Goal: Task Accomplishment & Management: Use online tool/utility

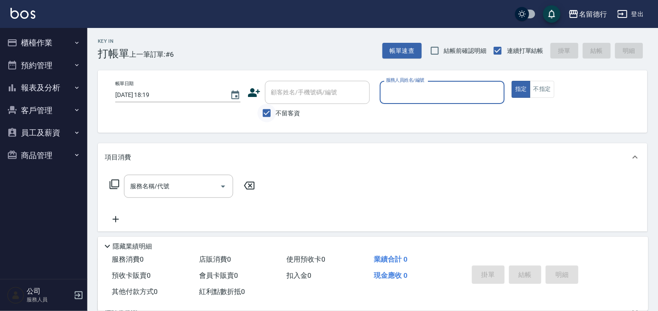
click at [265, 110] on input "不留客資" at bounding box center [266, 113] width 18 height 18
checkbox input "false"
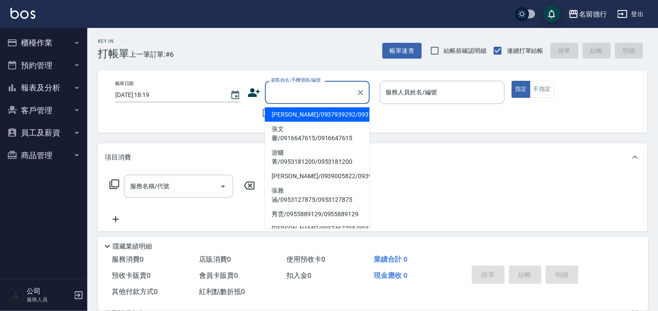
click at [299, 85] on input "顧客姓名/手機號碼/編號" at bounding box center [311, 92] width 84 height 15
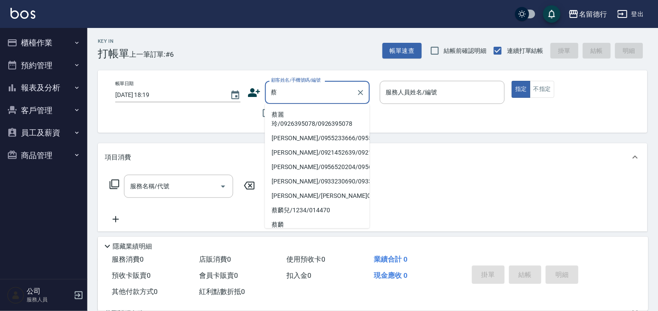
click at [309, 115] on li "蔡麗玲/0926395078/0926395078" at bounding box center [317, 119] width 105 height 24
type input "蔡麗玲/0926395078/0926395078"
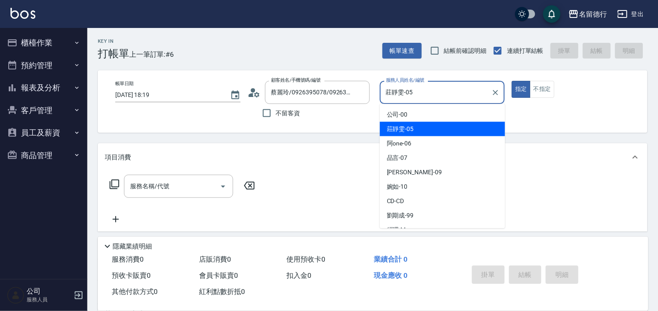
click at [392, 93] on input "莊靜雯-05" at bounding box center [436, 92] width 104 height 15
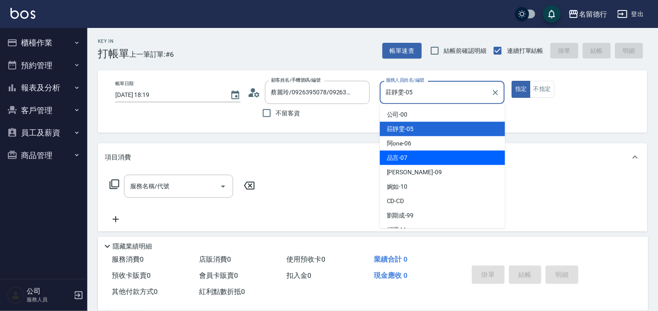
click at [399, 156] on span "品言 -07" at bounding box center [397, 157] width 21 height 9
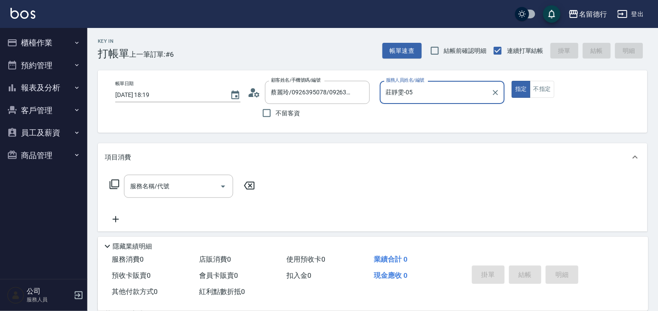
type input "品言-07"
click at [252, 95] on icon at bounding box center [250, 95] width 5 height 4
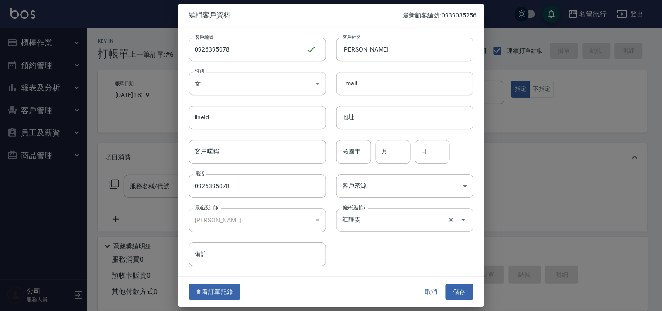
click at [359, 223] on input "莊靜雯" at bounding box center [392, 219] width 105 height 15
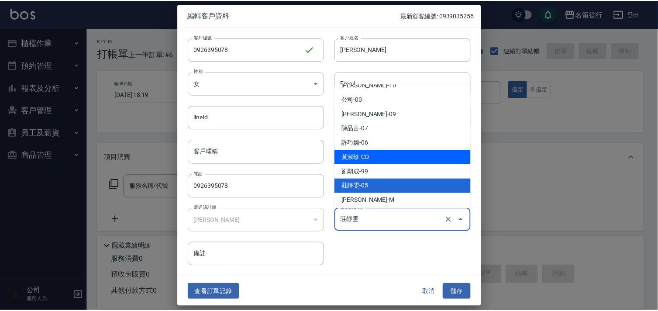
scroll to position [12, 0]
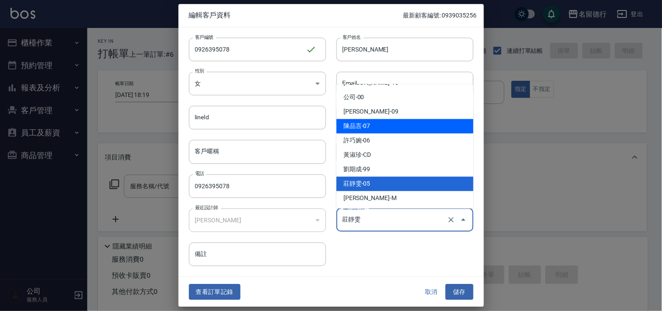
click at [385, 125] on li "陳品言-07" at bounding box center [404, 126] width 137 height 14
type input "[PERSON_NAME]"
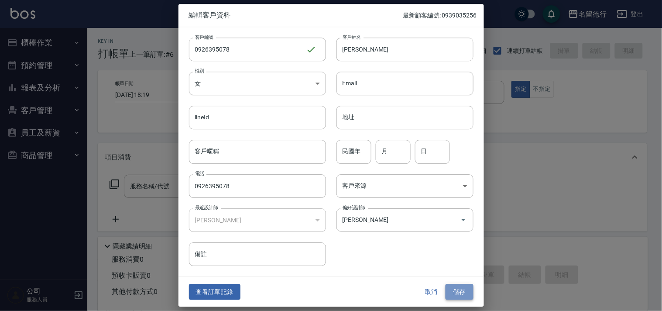
click at [464, 291] on button "儲存" at bounding box center [459, 292] width 28 height 16
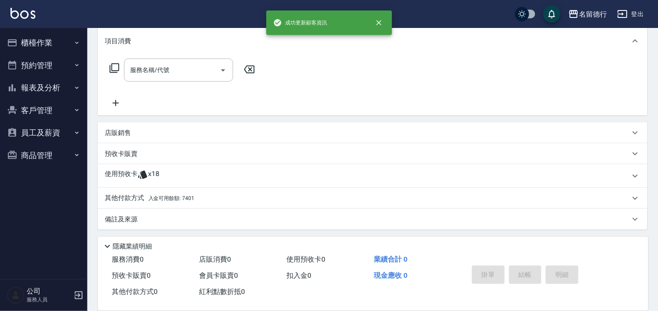
scroll to position [117, 0]
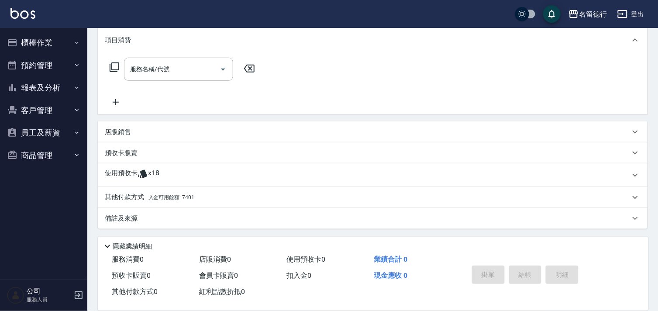
click at [131, 171] on p "使用預收卡" at bounding box center [121, 174] width 33 height 13
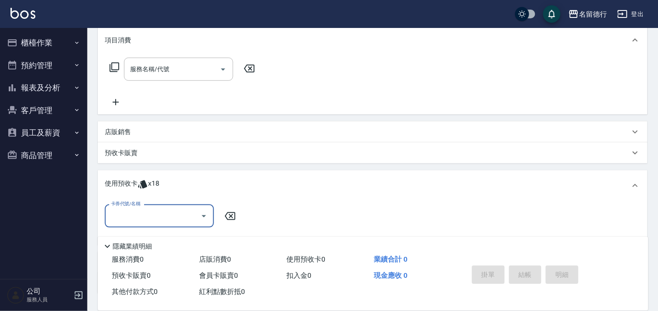
scroll to position [0, 0]
click at [170, 212] on input "卡券代號/名稱" at bounding box center [153, 215] width 88 height 15
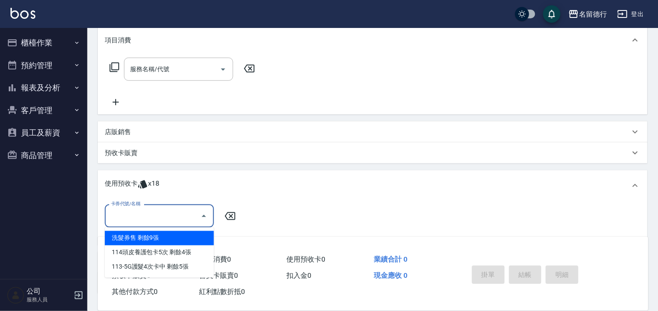
click at [186, 241] on div "洗髮券售 剩餘9張" at bounding box center [159, 238] width 109 height 14
type input "洗髮券售"
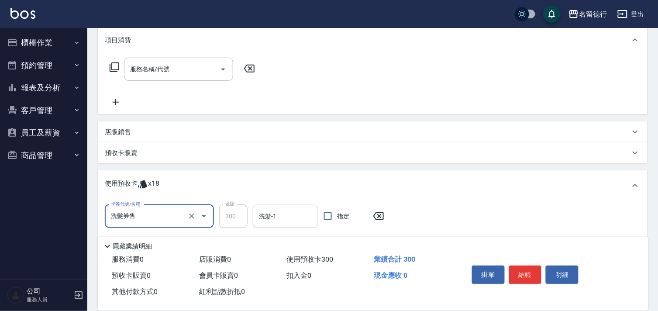
click at [287, 220] on input "洗髮-1" at bounding box center [286, 216] width 58 height 15
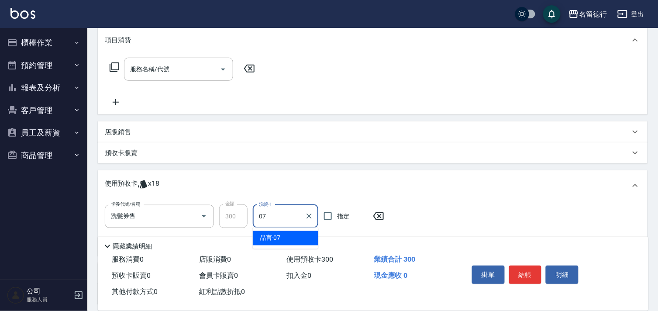
click at [297, 238] on div "品言 -07" at bounding box center [285, 238] width 65 height 14
type input "品言-07"
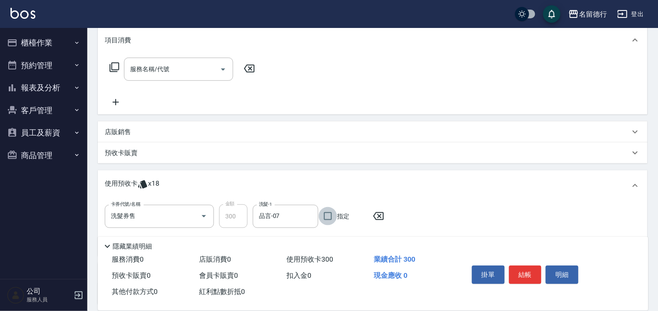
click at [330, 219] on input "指定" at bounding box center [328, 216] width 18 height 18
checkbox input "true"
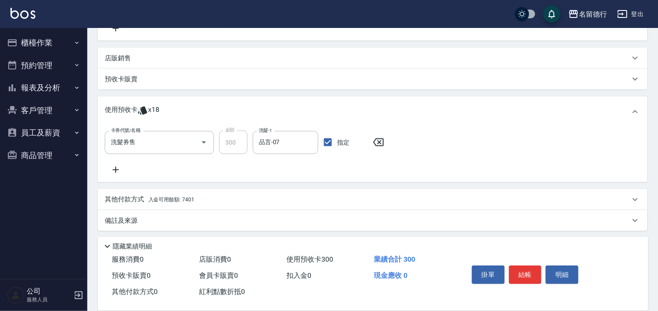
scroll to position [193, 0]
click at [111, 164] on icon at bounding box center [116, 167] width 22 height 10
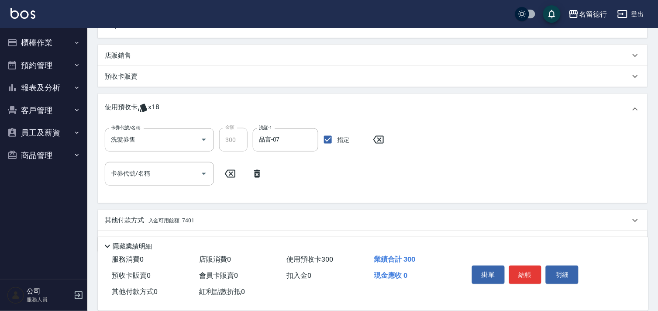
click at [143, 171] on input "卡券代號/名稱" at bounding box center [153, 173] width 88 height 15
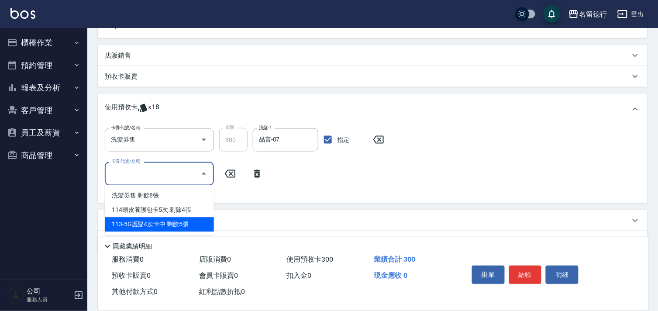
click at [186, 220] on div "113-5G護髮4次卡中 剩餘5張" at bounding box center [159, 224] width 109 height 14
type input "113-5G護髮4次卡中"
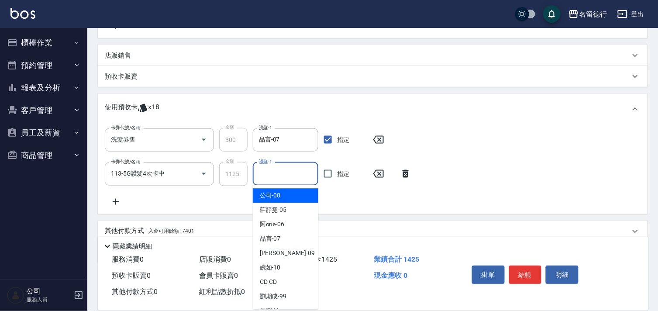
click at [281, 175] on input "護髮-1" at bounding box center [286, 173] width 58 height 15
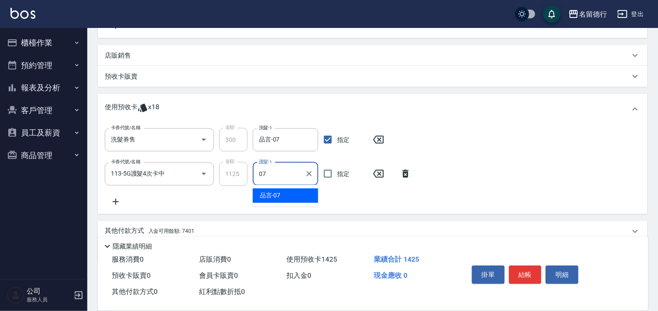
drag, startPoint x: 296, startPoint y: 197, endPoint x: 315, endPoint y: 176, distance: 28.7
click at [297, 198] on div "品言 -07" at bounding box center [285, 195] width 65 height 14
type input "品言-07"
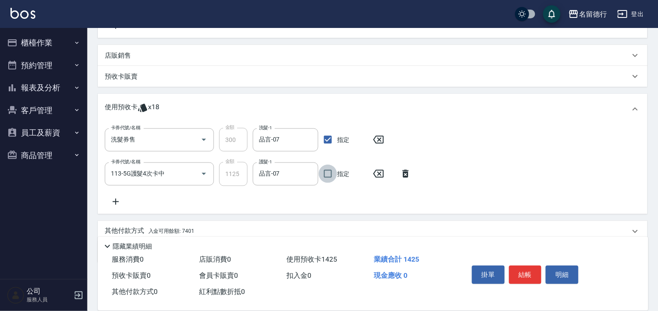
click at [333, 175] on input "指定" at bounding box center [328, 173] width 18 height 18
checkbox input "true"
click at [531, 267] on button "結帳" at bounding box center [525, 274] width 33 height 18
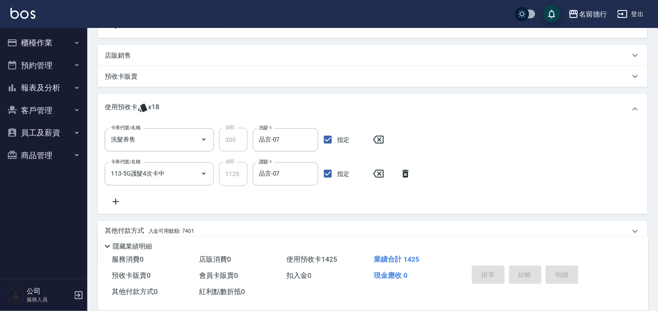
type input "[DATE] 19:52"
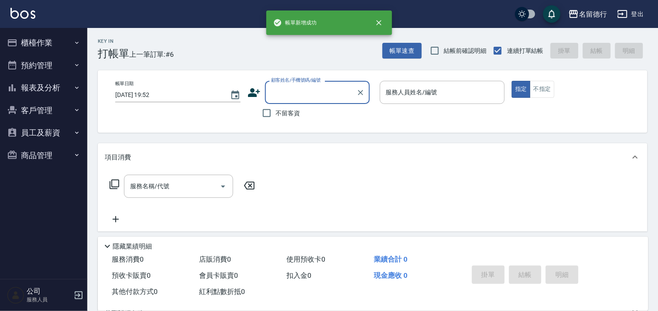
scroll to position [0, 0]
click at [262, 113] on input "不留客資" at bounding box center [266, 113] width 18 height 18
checkbox input "true"
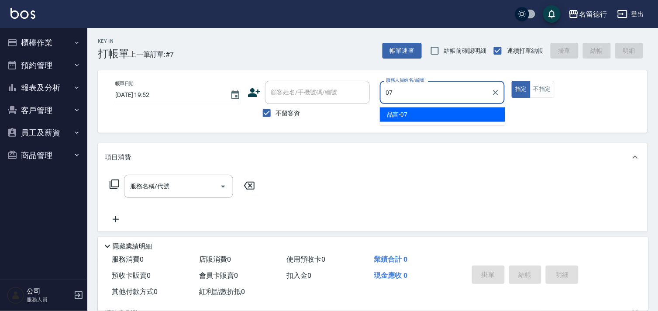
click at [397, 113] on span "品言 -07" at bounding box center [397, 114] width 21 height 9
type input "品言-07"
click at [154, 181] on input "服務名稱/代號" at bounding box center [172, 185] width 88 height 15
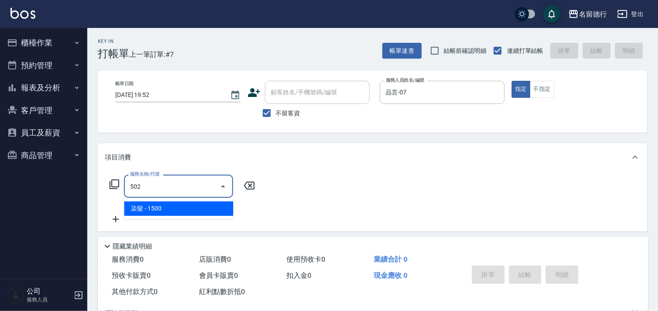
drag, startPoint x: 186, startPoint y: 207, endPoint x: 191, endPoint y: 207, distance: 5.3
click at [191, 207] on span "染髮 - 1500" at bounding box center [178, 208] width 109 height 14
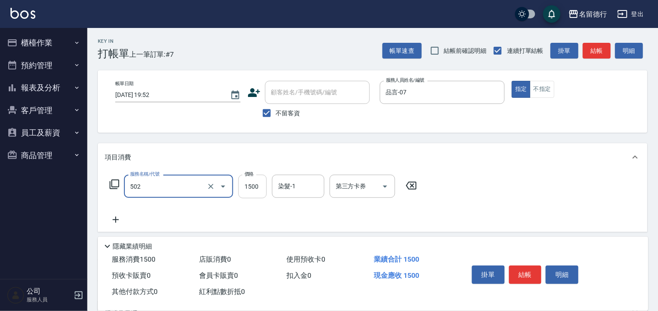
type input "染髮(502)"
click at [254, 185] on input "1500" at bounding box center [252, 187] width 28 height 24
type input "2000"
click at [298, 185] on input "染髮-1" at bounding box center [298, 185] width 45 height 15
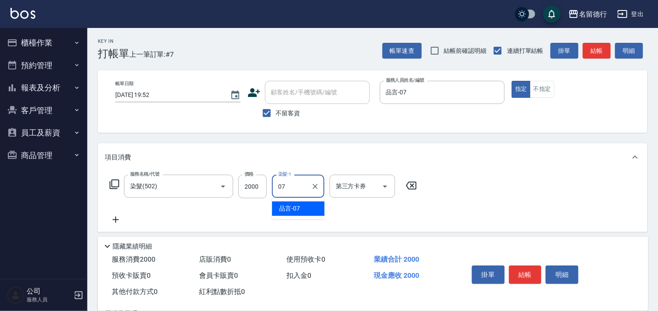
click at [298, 206] on span "品言 -07" at bounding box center [289, 208] width 21 height 9
type input "品言-07"
click at [424, 216] on div "服務名稱/代號 染髮(502) 服務名稱/代號 價格 2000 價格 染髮-1 品言-07 染髮-1 第三方卡券 第三方卡券" at bounding box center [372, 201] width 549 height 61
click at [529, 270] on button "結帳" at bounding box center [525, 274] width 33 height 18
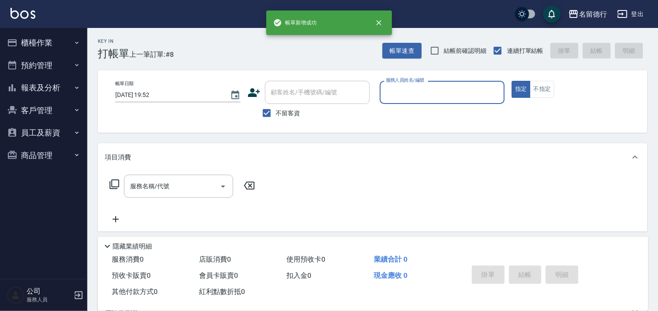
drag, startPoint x: 275, startPoint y: 110, endPoint x: 283, endPoint y: 92, distance: 19.1
click at [274, 110] on input "不留客資" at bounding box center [266, 113] width 18 height 18
checkbox input "false"
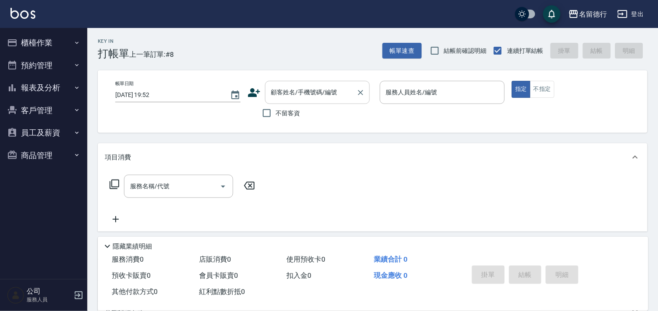
click at [284, 92] on input "顧客姓名/手機號碼/編號" at bounding box center [311, 92] width 84 height 15
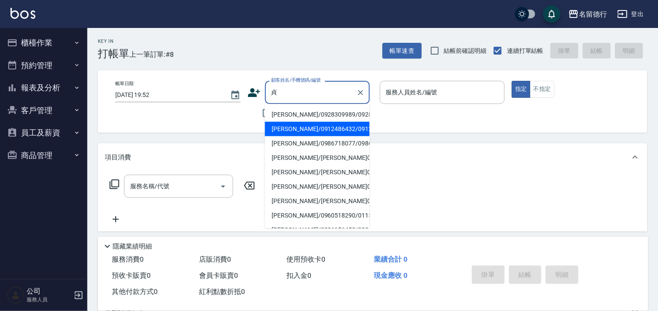
click at [290, 136] on li "[PERSON_NAME]/0912486432/0912486432" at bounding box center [317, 129] width 105 height 14
type input "[PERSON_NAME]/0912486432/0912486432"
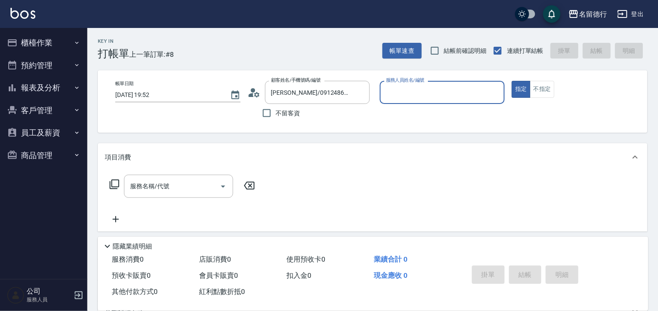
type input "品言-07"
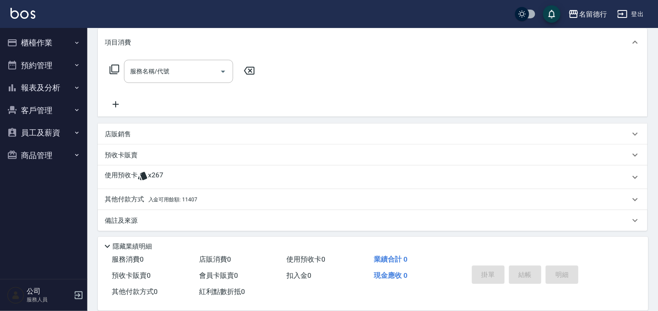
scroll to position [117, 0]
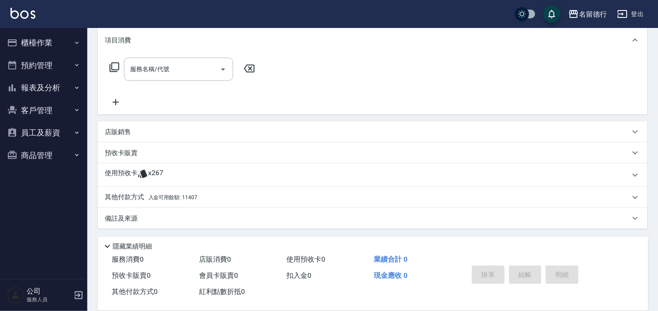
click at [156, 171] on span "x267" at bounding box center [155, 174] width 15 height 13
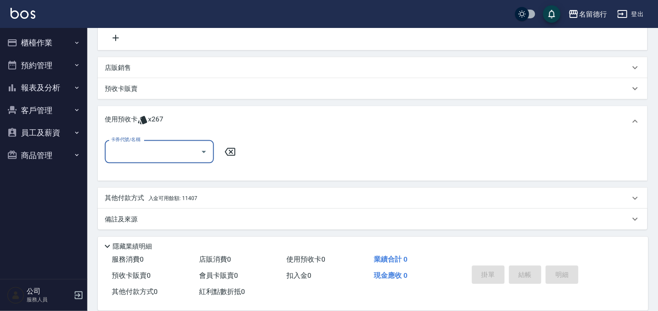
scroll to position [182, 0]
click at [156, 151] on input "卡券代號/名稱" at bounding box center [153, 151] width 88 height 15
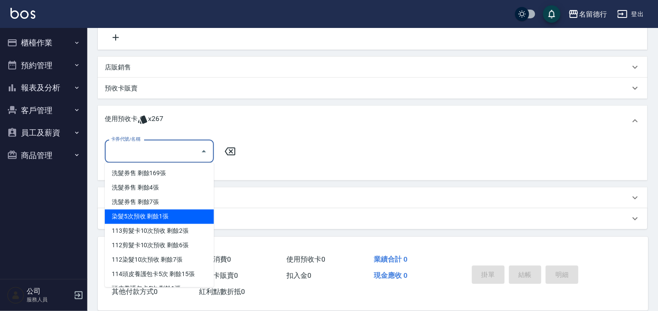
click at [165, 218] on div "染髮5次預收 剩餘1張" at bounding box center [159, 216] width 109 height 14
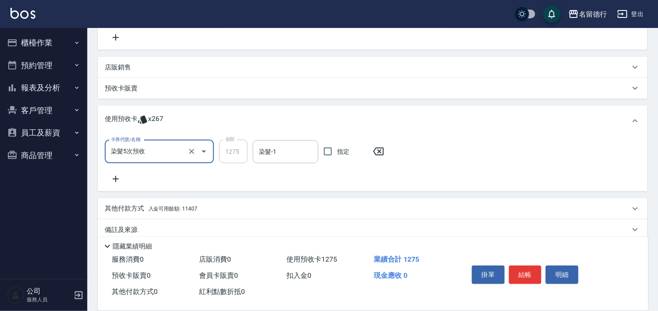
click at [137, 150] on input "染髮5次預收" at bounding box center [147, 151] width 77 height 15
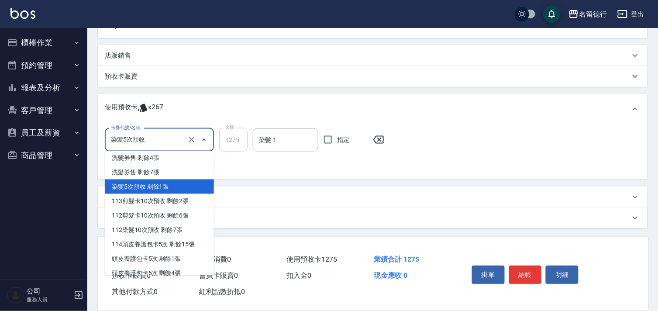
scroll to position [2, 0]
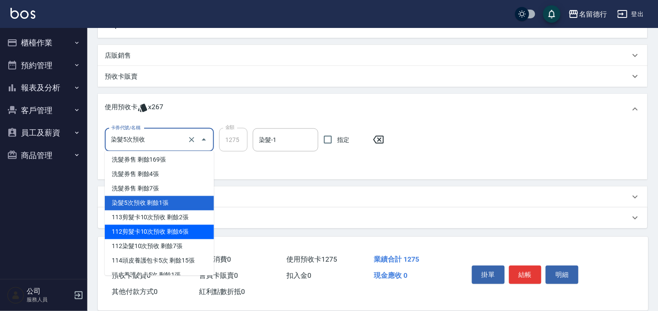
click at [161, 236] on div "112剪髮卡10次預收 剩餘6張" at bounding box center [159, 232] width 109 height 14
type input "112剪髮卡10次預收"
type input "510"
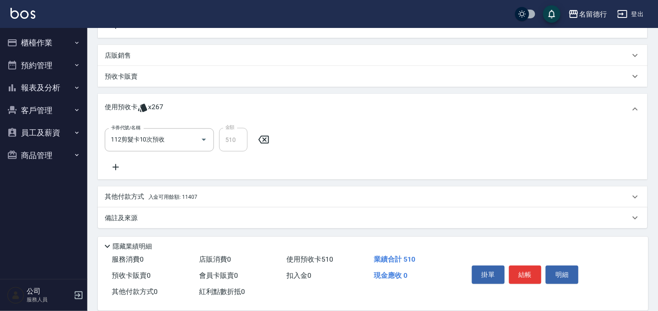
click at [121, 164] on icon at bounding box center [116, 167] width 22 height 10
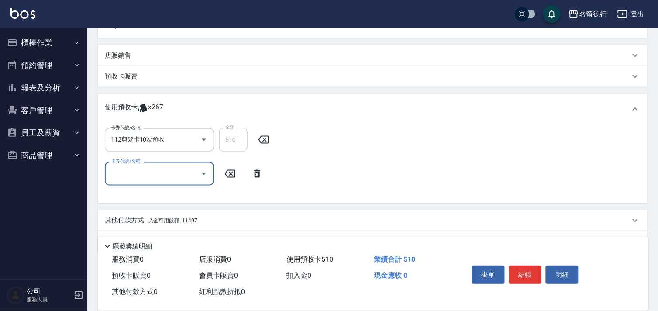
click at [134, 183] on div "卡券代號/名稱" at bounding box center [159, 173] width 109 height 23
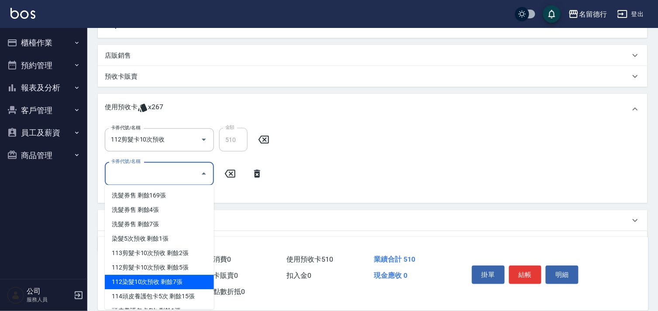
click at [168, 285] on div "112染髮10次預收 剩餘7張" at bounding box center [159, 282] width 109 height 14
type input "112染髮10次預收"
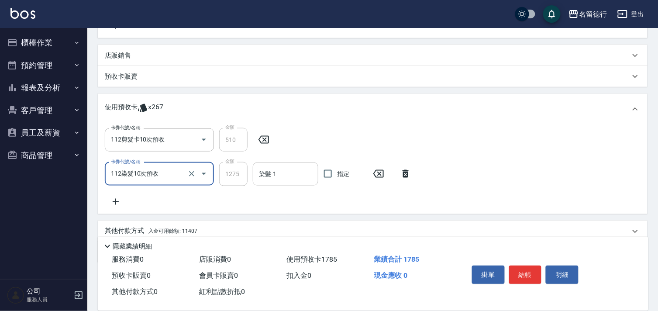
click at [291, 177] on input "染髮-1" at bounding box center [286, 173] width 58 height 15
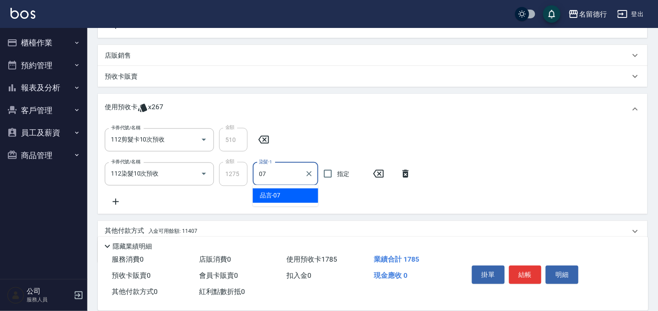
drag, startPoint x: 286, startPoint y: 197, endPoint x: 317, endPoint y: 180, distance: 35.3
click at [289, 197] on div "品言 -07" at bounding box center [285, 195] width 65 height 14
type input "品言-07"
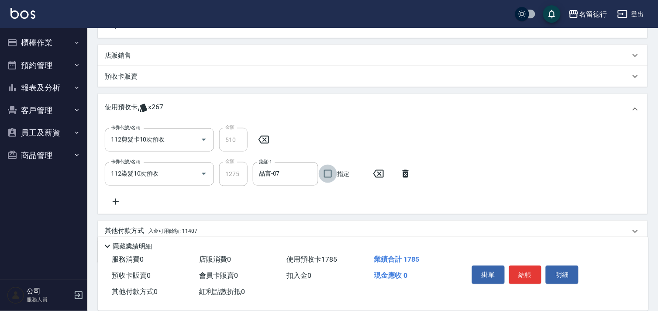
click at [320, 176] on input "指定" at bounding box center [328, 173] width 18 height 18
checkbox input "true"
click at [114, 202] on icon at bounding box center [116, 201] width 22 height 10
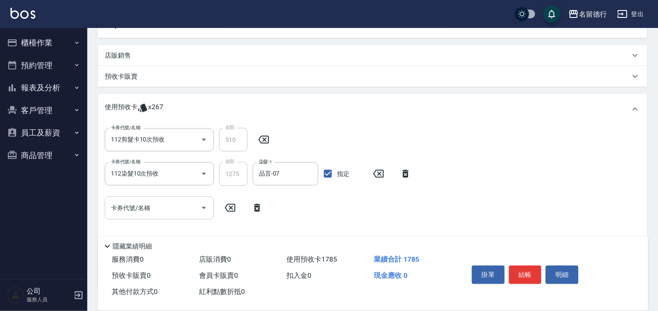
click at [126, 212] on input "卡券代號/名稱" at bounding box center [153, 207] width 88 height 15
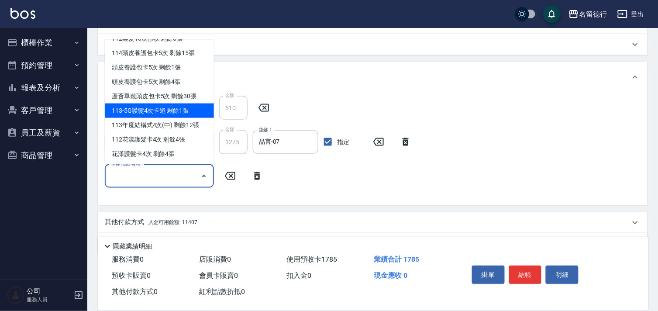
scroll to position [242, 0]
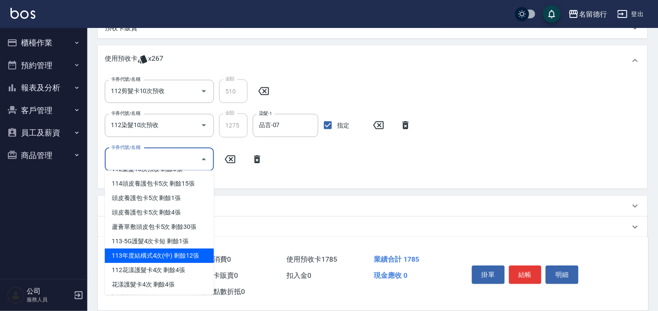
click at [188, 258] on div "113年度結構式4次(中) 剩餘12張" at bounding box center [159, 255] width 109 height 14
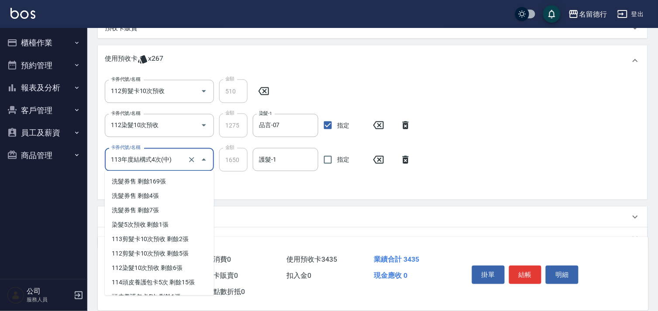
click at [144, 152] on input "113年度結構式4次(中)" at bounding box center [147, 159] width 77 height 15
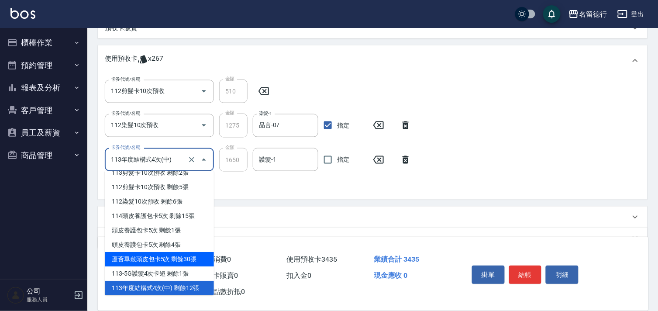
click at [179, 258] on div "蘆薈單敷頭皮包卡5次 剩餘30張" at bounding box center [159, 259] width 109 height 14
type input "蘆薈單敷頭皮包卡5次"
type input "800"
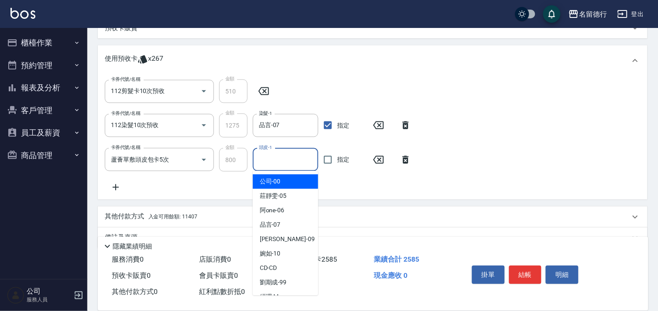
click at [276, 166] on input "頭皮-1" at bounding box center [286, 159] width 58 height 15
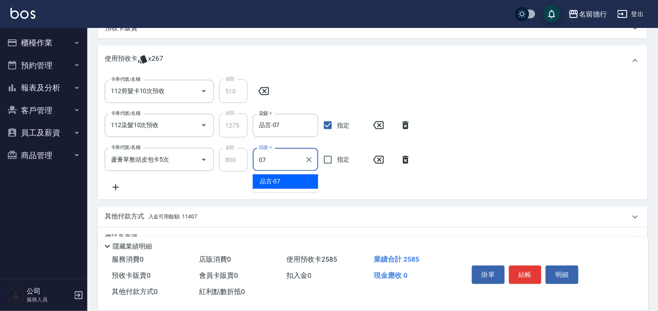
click at [281, 183] on div "品言 -07" at bounding box center [285, 182] width 65 height 14
type input "品言-07"
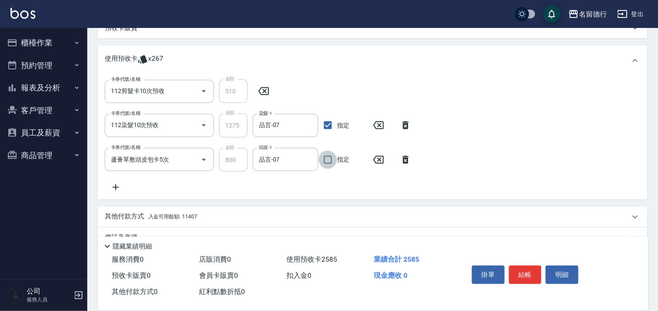
click at [329, 162] on input "指定" at bounding box center [328, 160] width 18 height 18
checkbox input "true"
click at [115, 188] on icon at bounding box center [116, 187] width 22 height 10
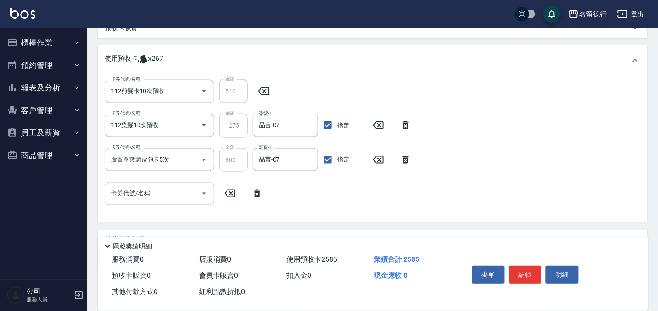
click at [125, 197] on input "卡券代號/名稱" at bounding box center [153, 193] width 88 height 15
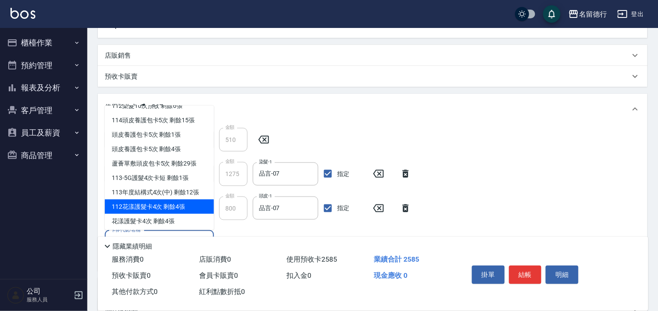
scroll to position [98, 0]
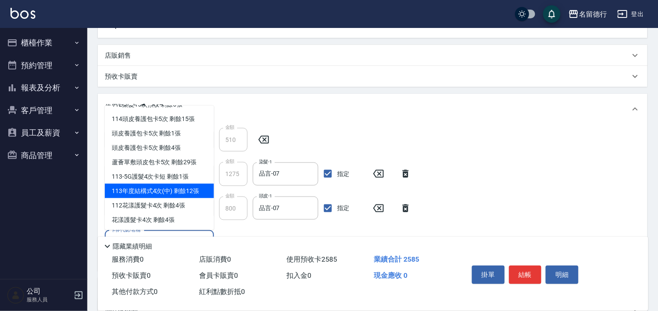
click at [182, 194] on div "113年度結構式4次(中) 剩餘12張" at bounding box center [159, 191] width 109 height 14
type input "113年度結構式4次(中)"
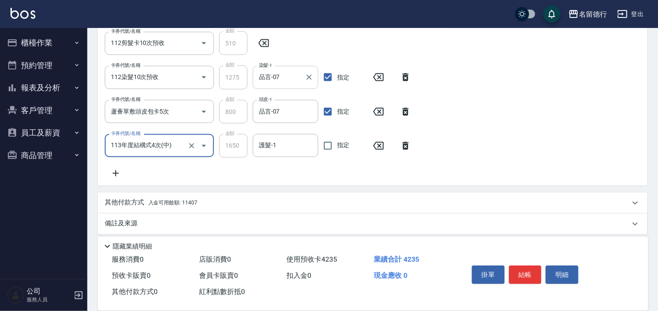
scroll to position [290, 0]
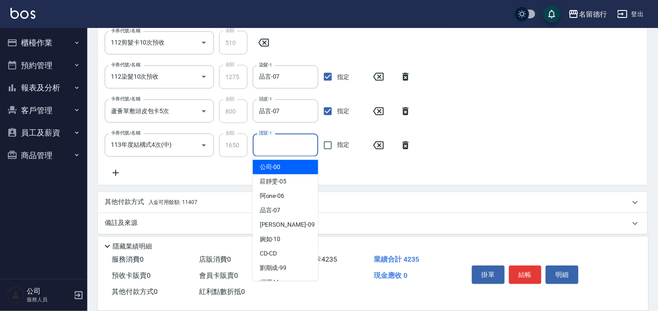
click at [277, 141] on input "護髮-1" at bounding box center [286, 144] width 58 height 15
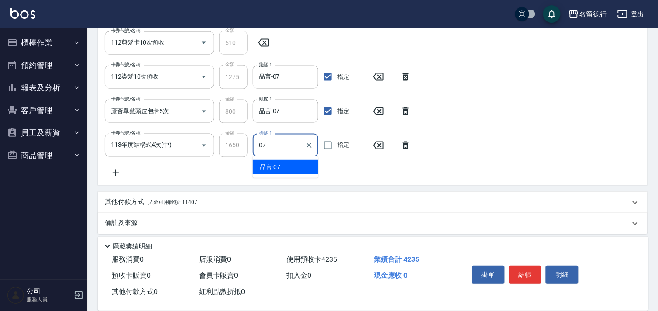
click at [297, 167] on div "品言 -07" at bounding box center [285, 167] width 65 height 14
type input "品言-07"
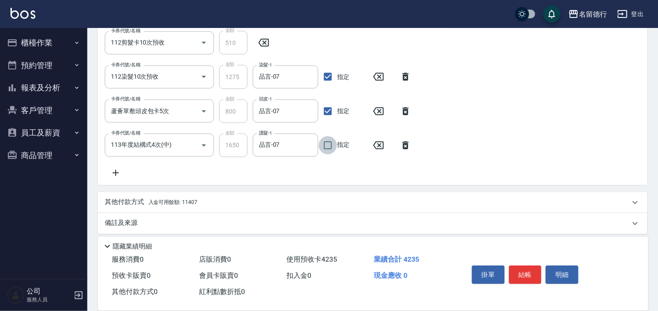
click at [327, 147] on input "指定" at bounding box center [328, 145] width 18 height 18
checkbox input "true"
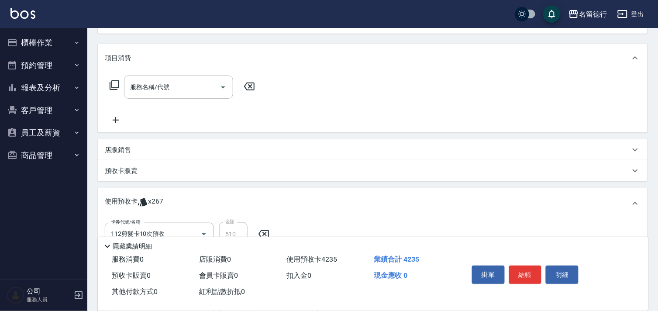
scroll to position [96, 0]
click at [158, 90] on div "服務名稱/代號 服務名稱/代號" at bounding box center [178, 89] width 109 height 23
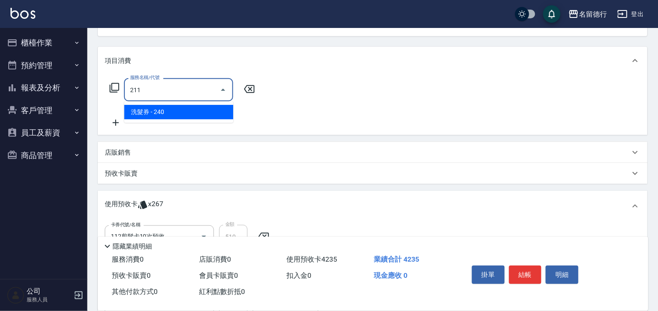
click at [188, 112] on span "洗髮券 - 240" at bounding box center [178, 112] width 109 height 14
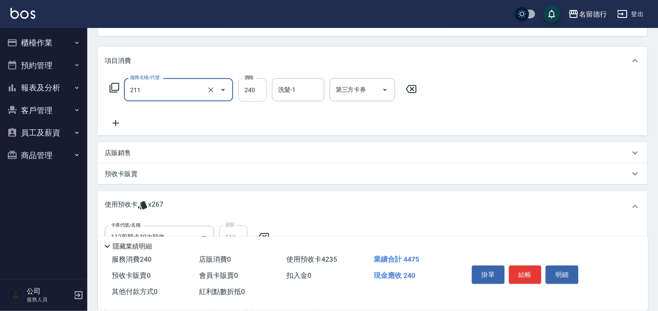
click at [252, 93] on input "240" at bounding box center [252, 90] width 28 height 24
type input "洗髮券(211)"
type input "260"
click at [310, 85] on div "洗髮-1" at bounding box center [298, 89] width 52 height 23
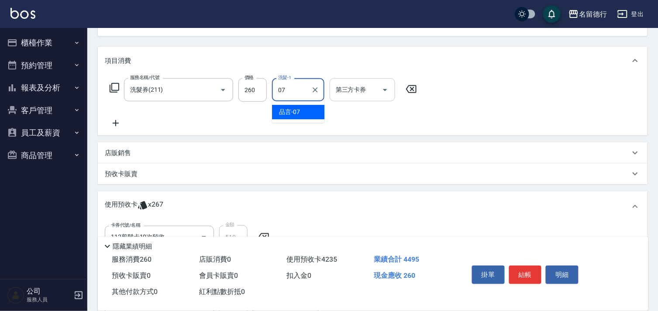
drag, startPoint x: 302, startPoint y: 111, endPoint x: 350, endPoint y: 89, distance: 53.3
click at [304, 110] on div "品言 -07" at bounding box center [298, 112] width 52 height 14
type input "品言-07"
click at [350, 88] on div "第三方卡券 第三方卡券" at bounding box center [361, 89] width 65 height 23
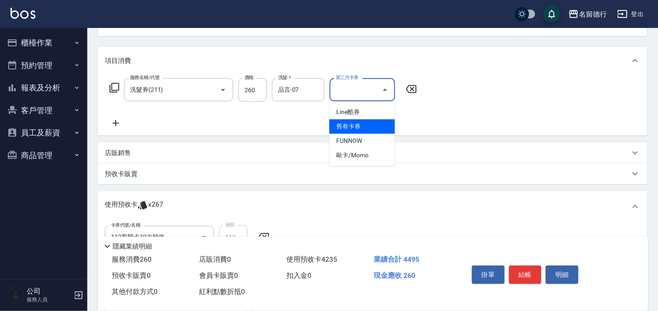
click at [354, 125] on span "舊有卡券" at bounding box center [361, 126] width 65 height 14
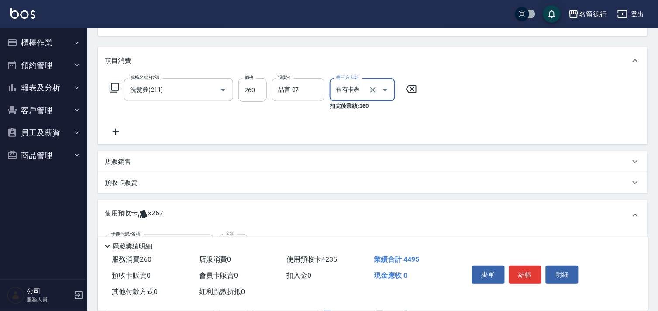
type input "舊有卡券"
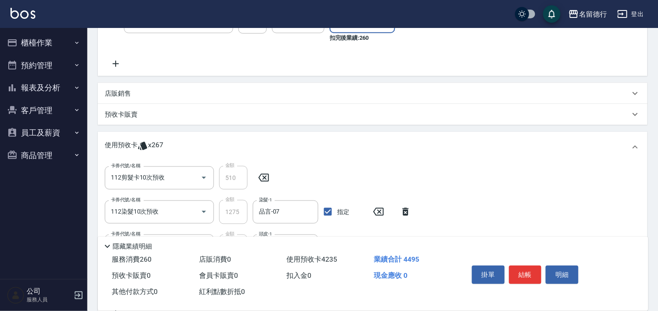
scroll to position [290, 0]
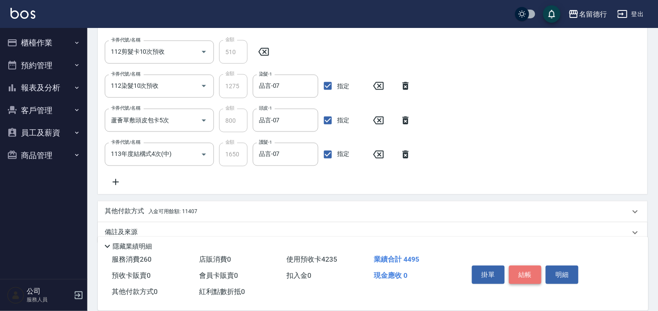
click at [521, 265] on button "結帳" at bounding box center [525, 274] width 33 height 18
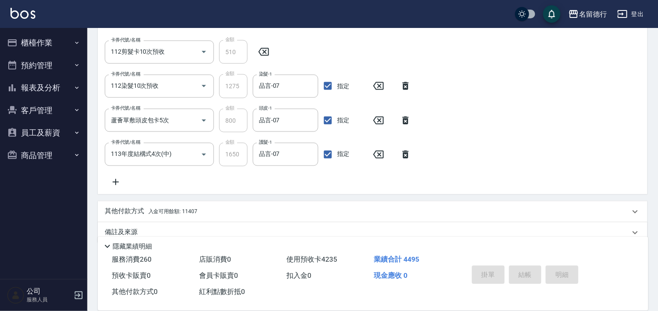
type input "[DATE] 19:54"
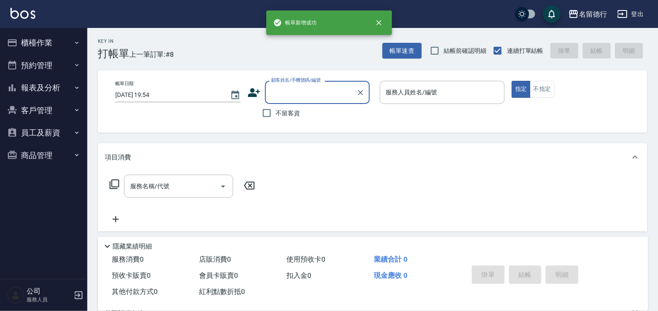
scroll to position [0, 0]
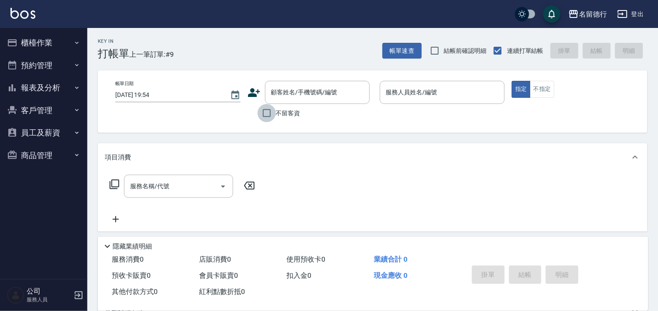
drag, startPoint x: 268, startPoint y: 119, endPoint x: 283, endPoint y: 114, distance: 15.7
click at [267, 119] on input "不留客資" at bounding box center [266, 113] width 18 height 18
checkbox input "true"
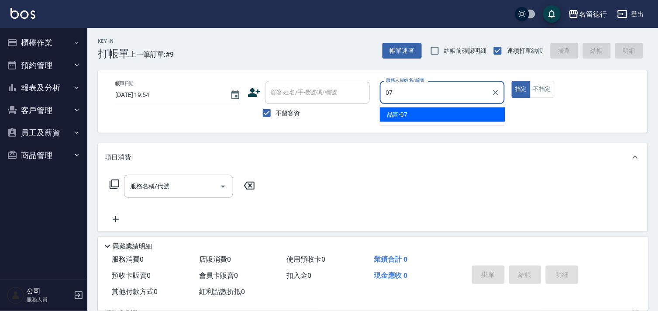
click at [406, 114] on span "品言 -07" at bounding box center [397, 114] width 21 height 9
type input "品言-07"
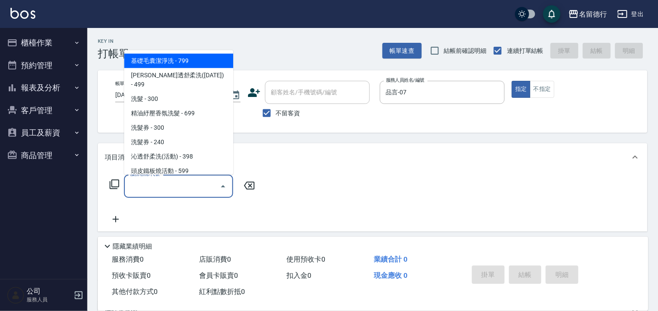
click at [141, 184] on div "服務名稱/代號 服務名稱/代號" at bounding box center [178, 186] width 109 height 23
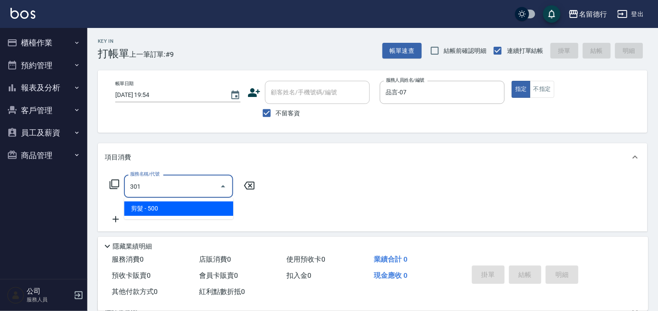
click at [165, 206] on span "剪髮 - 500" at bounding box center [178, 208] width 109 height 14
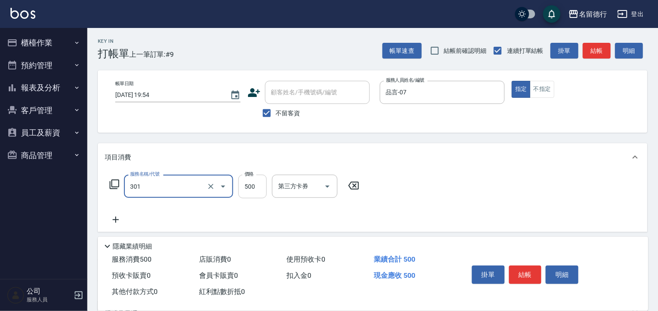
click at [255, 178] on input "500" at bounding box center [252, 187] width 28 height 24
type input "剪髮(301)"
type input "600"
drag, startPoint x: 430, startPoint y: 198, endPoint x: 435, endPoint y: 198, distance: 4.8
click at [430, 198] on div "服務名稱/代號 剪髮(301) 服務名稱/代號 價格 600 價格 第三方卡券 第三方卡券" at bounding box center [372, 201] width 549 height 61
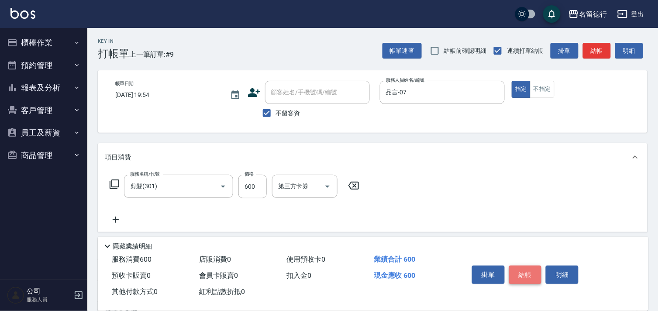
click at [525, 271] on button "結帳" at bounding box center [525, 274] width 33 height 18
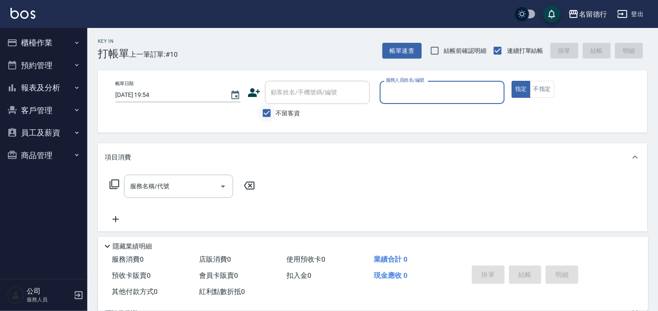
click at [265, 110] on input "不留客資" at bounding box center [266, 113] width 18 height 18
checkbox input "false"
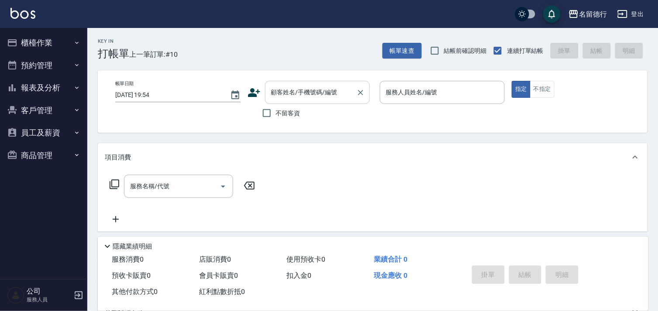
click at [278, 93] on div "顧客姓名/手機號碼/編號 顧客姓名/手機號碼/編號" at bounding box center [317, 92] width 105 height 23
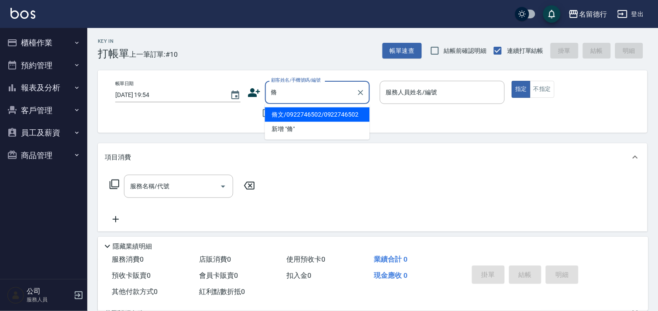
click at [300, 113] on li "脩文/0922746502/0922746502" at bounding box center [317, 114] width 105 height 14
type input "脩文/0922746502/0922746502"
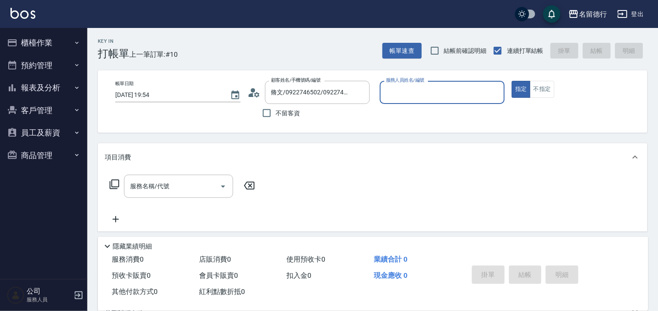
type input "品言-07"
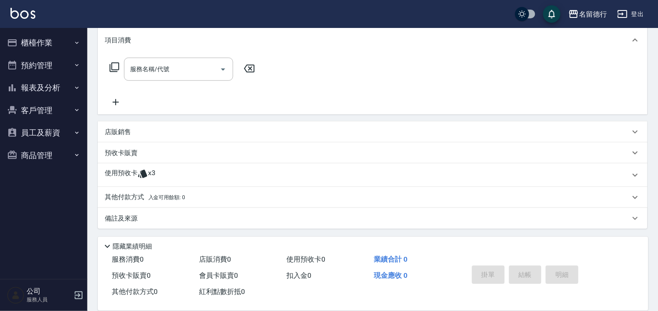
click at [141, 165] on div "使用預收卡 x3" at bounding box center [372, 175] width 549 height 24
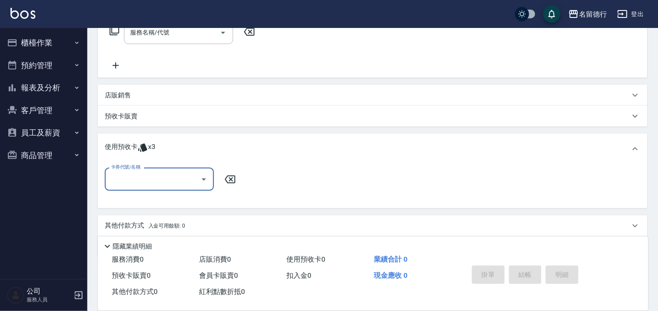
scroll to position [182, 0]
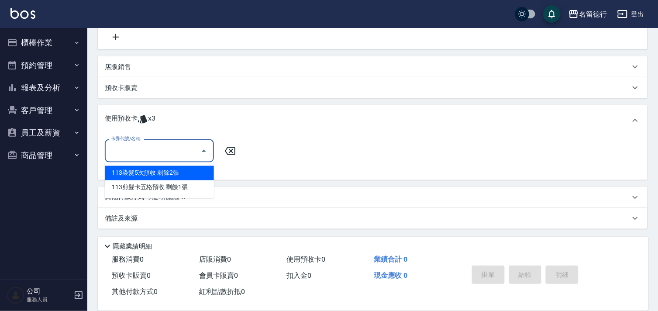
click at [148, 154] on input "卡券代號/名稱" at bounding box center [153, 150] width 88 height 15
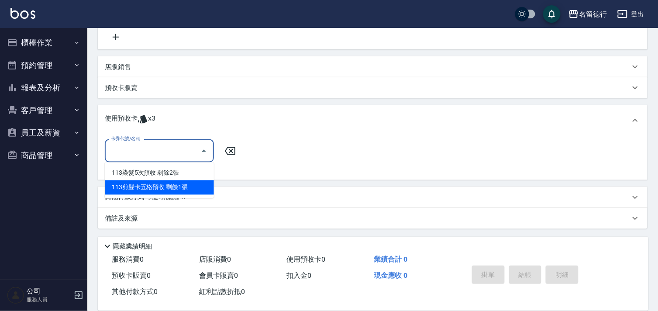
click at [184, 184] on div "113剪髮卡五格預收 剩餘1張" at bounding box center [159, 187] width 109 height 14
type input "113剪髮卡五格預收"
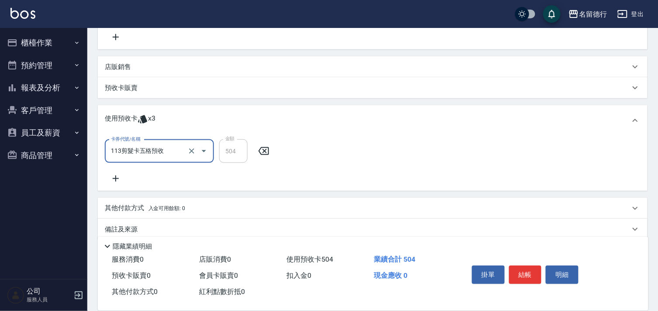
click at [114, 179] on icon at bounding box center [116, 178] width 22 height 10
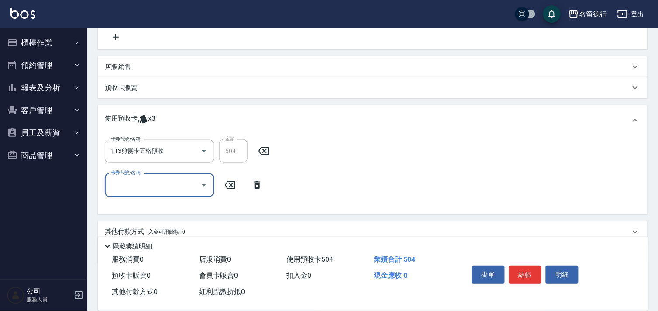
click at [121, 189] on input "卡券代號/名稱" at bounding box center [153, 184] width 88 height 15
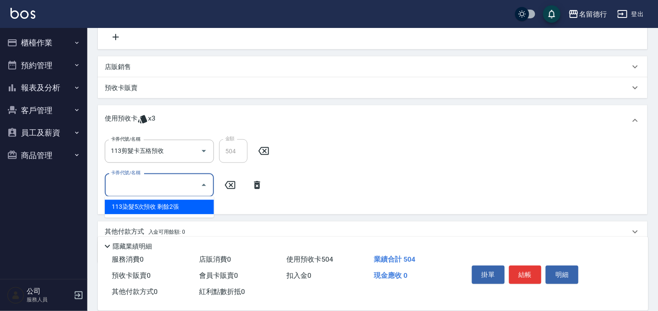
click at [150, 203] on div "113染髮5次預收 剩餘2張" at bounding box center [159, 207] width 109 height 14
type input "113染髮5次預收"
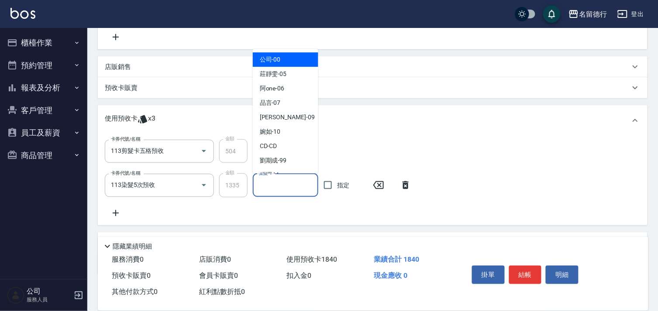
click at [281, 185] on input "染髮-1" at bounding box center [286, 185] width 58 height 15
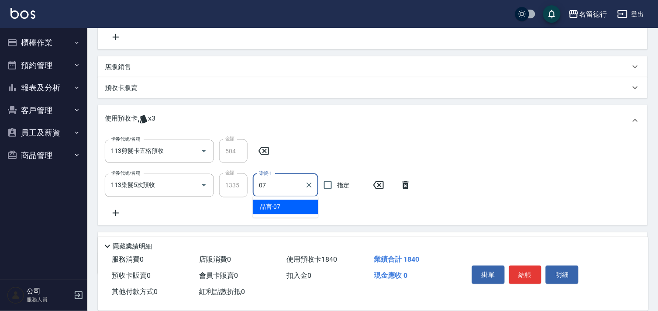
drag, startPoint x: 284, startPoint y: 193, endPoint x: 324, endPoint y: 197, distance: 39.9
click at [287, 204] on div "品言 -07" at bounding box center [285, 207] width 65 height 14
type input "品言-07"
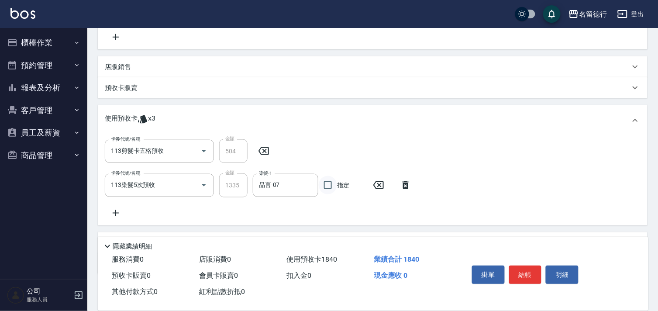
click at [329, 183] on input "指定" at bounding box center [328, 185] width 18 height 18
checkbox input "true"
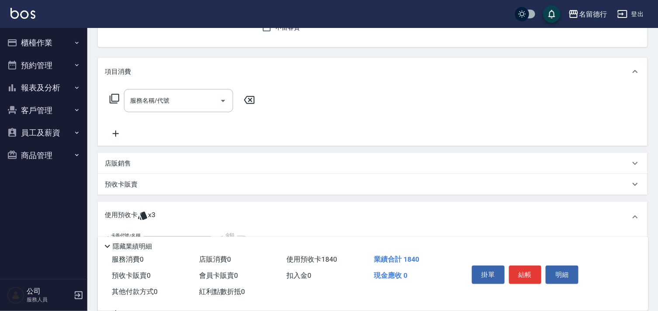
scroll to position [85, 0]
click at [137, 101] on div "服務名稱/代號 服務名稱/代號" at bounding box center [178, 100] width 109 height 23
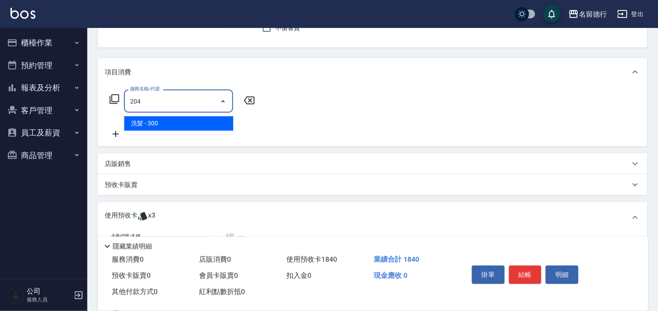
click at [150, 125] on span "洗髮 - 300" at bounding box center [178, 123] width 109 height 14
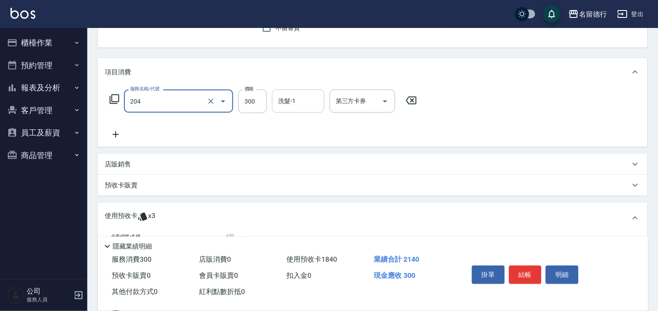
click at [282, 101] on div "洗髮-1 洗髮-1" at bounding box center [298, 100] width 52 height 23
type input "洗髮(204)"
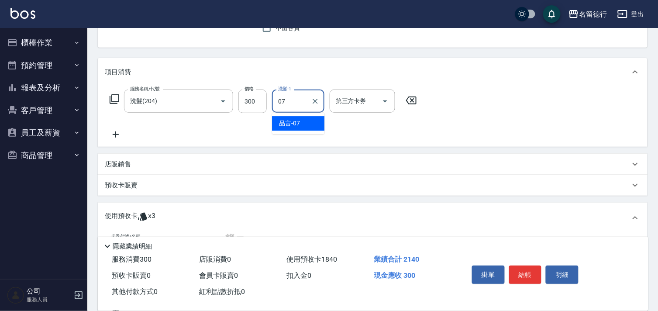
click at [291, 121] on span "品言 -07" at bounding box center [289, 123] width 21 height 9
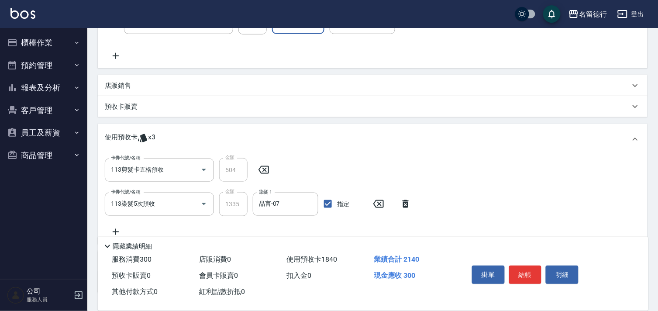
scroll to position [228, 0]
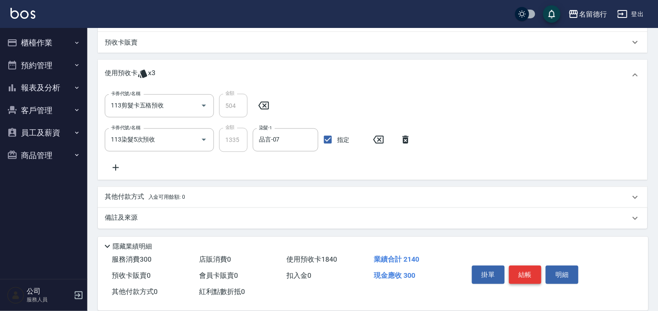
type input "品言-07"
click at [534, 278] on button "結帳" at bounding box center [525, 274] width 33 height 18
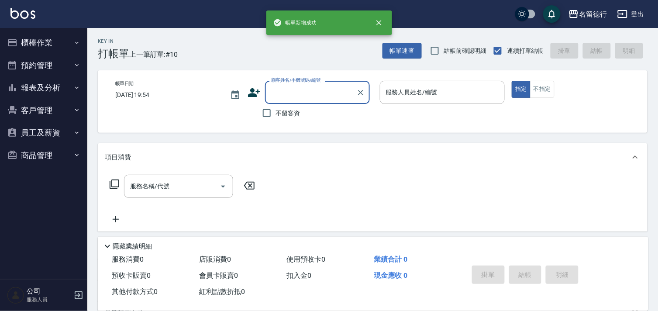
scroll to position [0, 0]
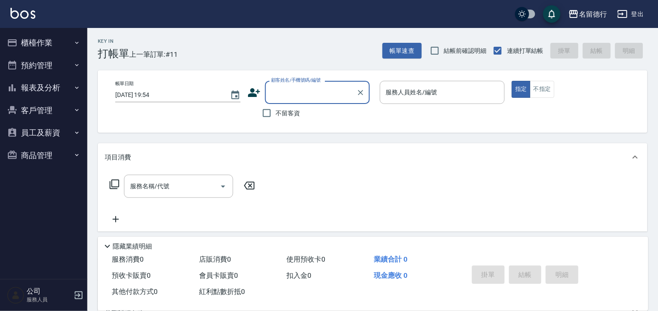
click at [44, 62] on button "預約管理" at bounding box center [43, 65] width 80 height 23
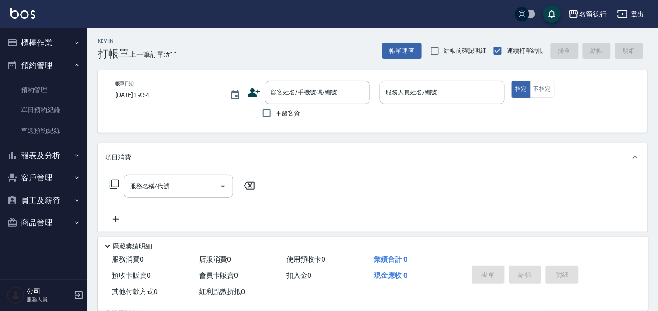
click at [41, 35] on button "櫃檯作業" at bounding box center [43, 42] width 80 height 23
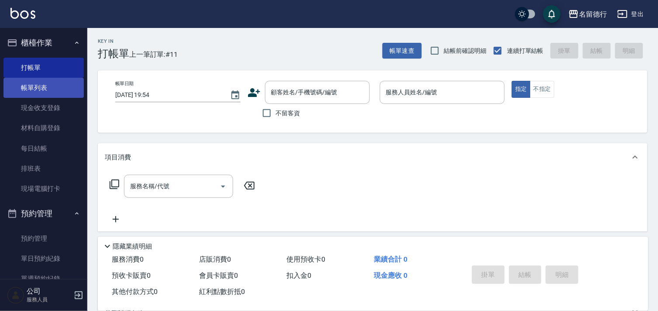
click at [52, 92] on link "帳單列表" at bounding box center [43, 88] width 80 height 20
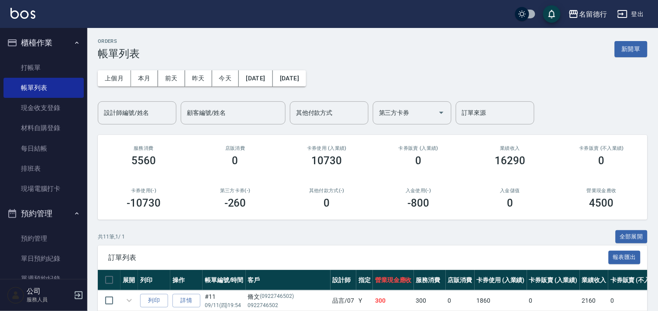
click at [135, 68] on div "上個月 本月 [DATE] [DATE] [DATE] [DATE] [DATE] 設計師編號/姓名 設計師編號/姓名 顧客編號/姓名 顧客編號/姓名 其他付…" at bounding box center [372, 92] width 549 height 65
click at [115, 113] on input "設計師編號/姓名" at bounding box center [137, 112] width 71 height 15
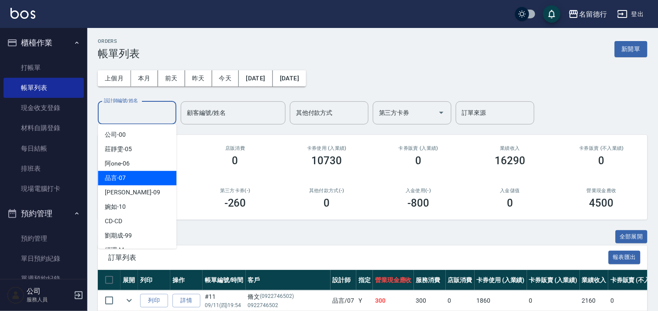
click at [151, 179] on div "品言 -07" at bounding box center [137, 178] width 79 height 14
type input "品言-07"
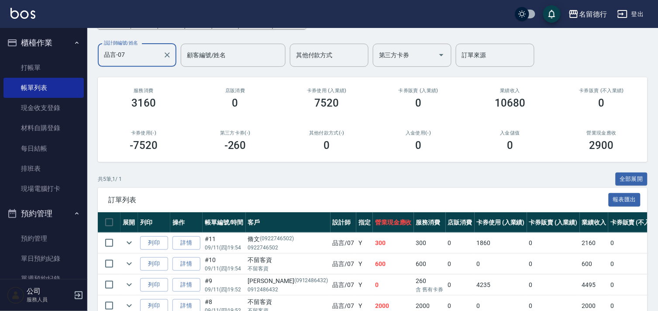
scroll to position [126, 0]
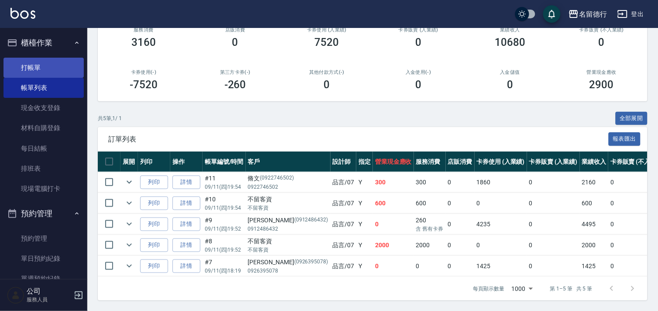
click at [58, 72] on link "打帳單" at bounding box center [43, 68] width 80 height 20
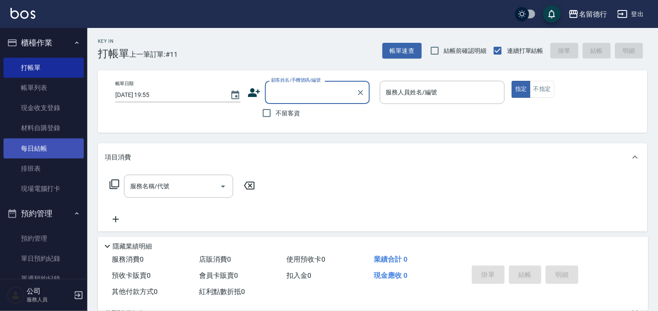
click at [29, 151] on link "每日結帳" at bounding box center [43, 148] width 80 height 20
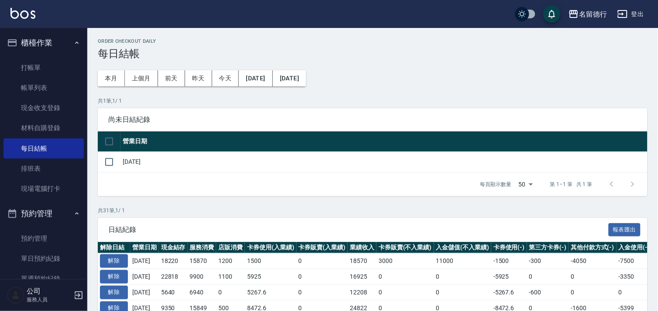
click at [108, 140] on input "checkbox" at bounding box center [109, 141] width 18 height 18
checkbox input "true"
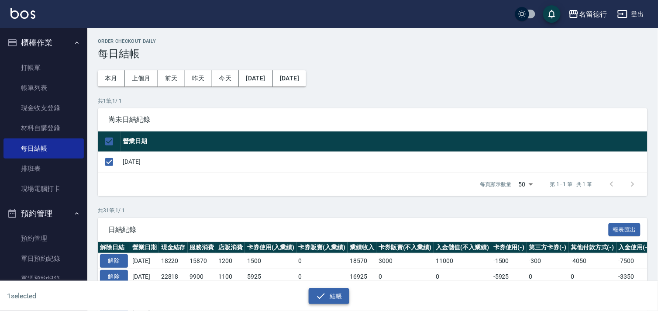
click at [332, 297] on button "結帳" at bounding box center [328, 296] width 41 height 16
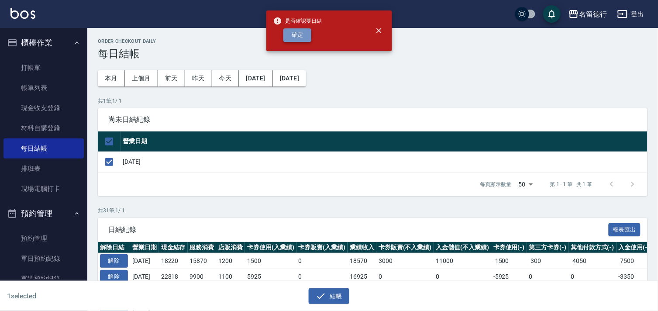
click at [306, 35] on button "確定" at bounding box center [297, 35] width 28 height 14
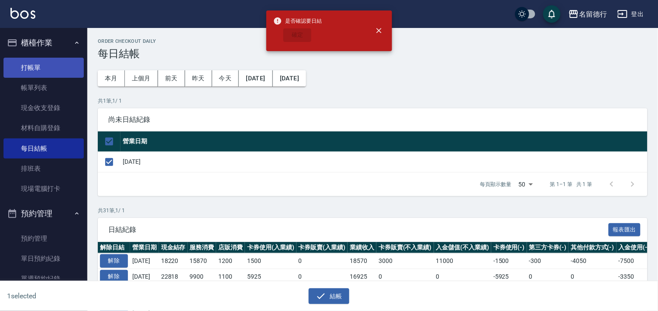
checkbox input "false"
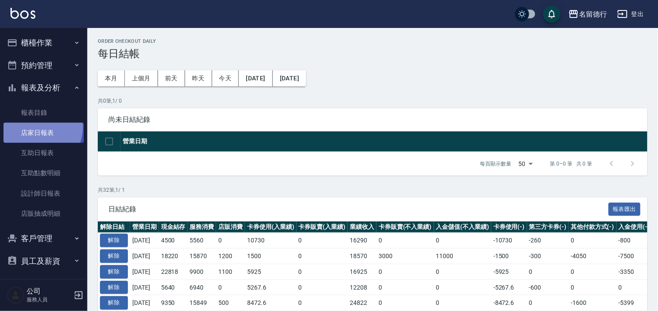
click at [36, 127] on link "店家日報表" at bounding box center [43, 133] width 80 height 20
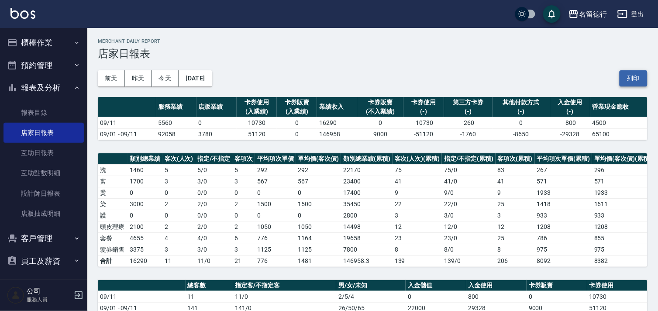
click at [636, 77] on button "列印" at bounding box center [633, 78] width 28 height 16
click at [28, 193] on link "設計師日報表" at bounding box center [43, 193] width 80 height 20
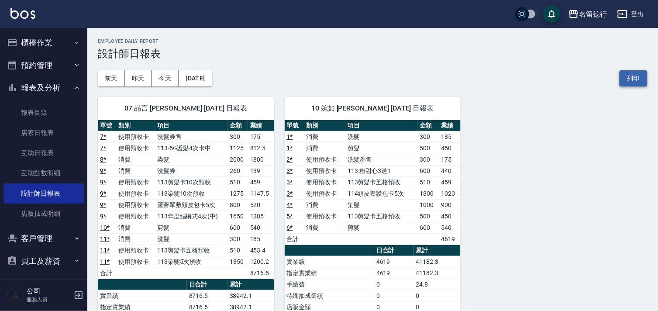
click at [638, 77] on button "列印" at bounding box center [633, 78] width 28 height 16
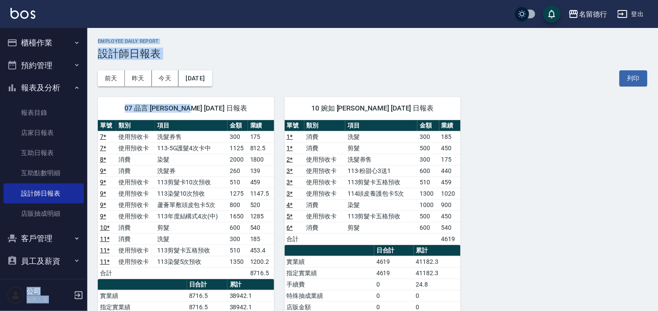
drag, startPoint x: 143, startPoint y: 130, endPoint x: 0, endPoint y: 329, distance: 245.1
click at [0, 310] on html "名留德行 登出 櫃檯作業 打帳單 帳單列表 現金收支登錄 材料自購登錄 每日結帳 排班表 現場電腦打卡 預約管理 預約管理 單日預約紀錄 單週預約紀錄 報表及…" at bounding box center [329, 235] width 658 height 470
